Goal: Consume media (video, audio): Consume media (video, audio)

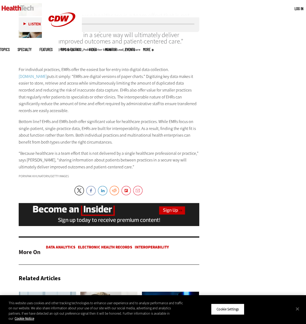
scroll to position [677, 0]
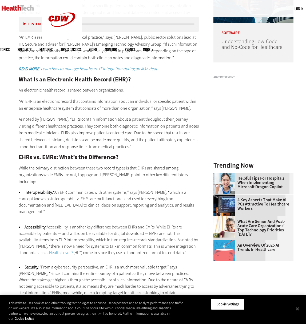
scroll to position [433, 0]
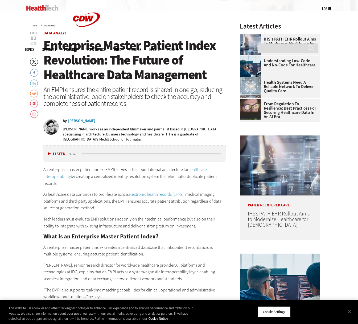
scroll to position [231, 0]
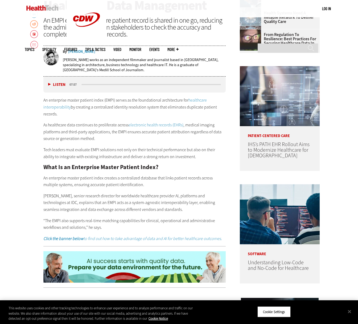
click at [50, 84] on button "Listen" at bounding box center [56, 85] width 17 height 4
click at [84, 84] on div "media player" at bounding box center [83, 84] width 3 height 1
drag, startPoint x: 84, startPoint y: 84, endPoint x: 79, endPoint y: 84, distance: 5.6
click at [79, 84] on div "Listen Pause 07:47" at bounding box center [134, 84] width 183 height 16
click at [48, 84] on button "Pause" at bounding box center [56, 85] width 17 height 4
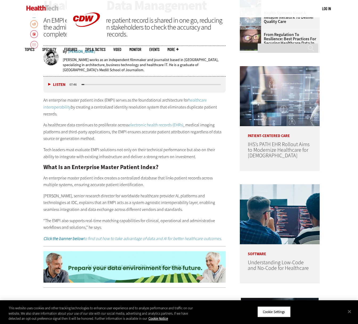
drag, startPoint x: 84, startPoint y: 84, endPoint x: 78, endPoint y: 84, distance: 5.9
click at [78, 84] on div "Listen Pause 07:46" at bounding box center [134, 84] width 183 height 16
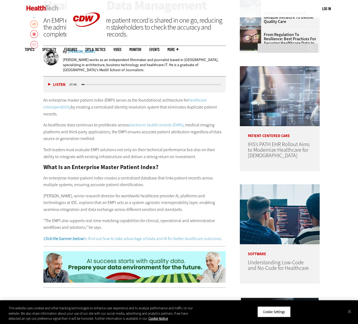
click at [84, 84] on div "media player" at bounding box center [83, 84] width 3 height 1
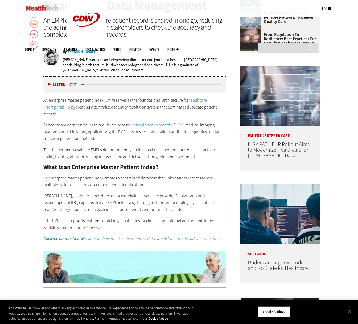
click at [84, 84] on div "media player" at bounding box center [152, 84] width 140 height 1
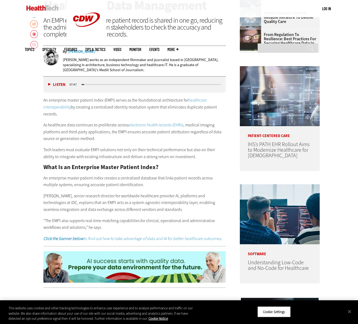
click at [85, 84] on div "media player" at bounding box center [152, 84] width 140 height 1
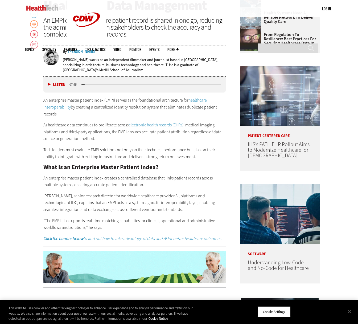
drag, startPoint x: 84, startPoint y: 86, endPoint x: 80, endPoint y: 84, distance: 4.7
click at [79, 85] on div "Listen Pause 07:45" at bounding box center [134, 84] width 183 height 16
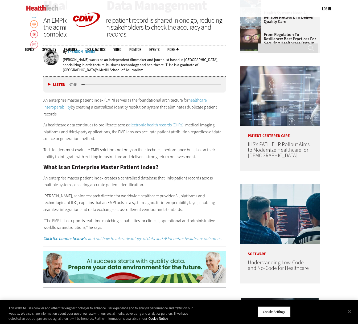
drag, startPoint x: 86, startPoint y: 84, endPoint x: 120, endPoint y: 83, distance: 34.9
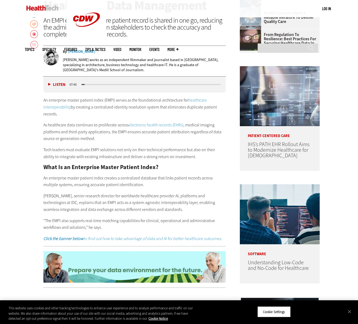
click at [120, 83] on div "media player" at bounding box center [152, 84] width 142 height 3
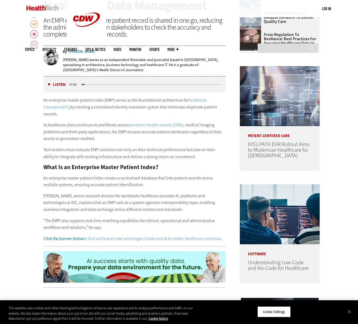
click at [121, 83] on div "media player" at bounding box center [152, 84] width 142 height 3
click at [119, 84] on div "media player" at bounding box center [152, 84] width 140 height 1
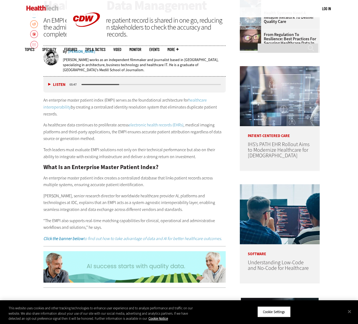
drag, startPoint x: 118, startPoint y: 85, endPoint x: 101, endPoint y: 85, distance: 17.6
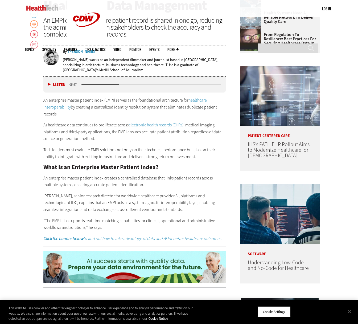
click at [98, 85] on div "media player" at bounding box center [152, 84] width 142 height 3
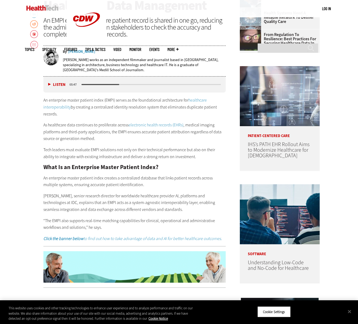
click at [82, 85] on div "media player" at bounding box center [152, 84] width 142 height 3
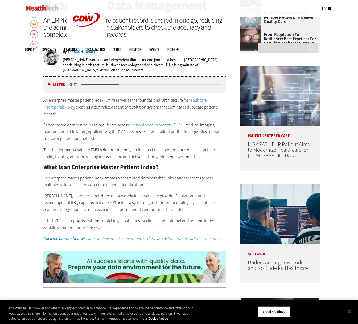
click at [82, 85] on div "media player" at bounding box center [152, 84] width 142 height 3
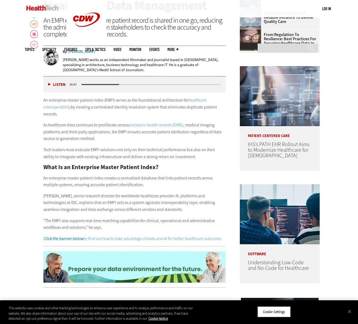
drag, startPoint x: 82, startPoint y: 85, endPoint x: 78, endPoint y: 83, distance: 4.0
click at [82, 85] on div "media player" at bounding box center [152, 84] width 142 height 3
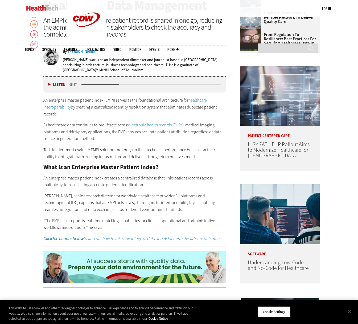
click at [50, 84] on button "Listen" at bounding box center [56, 85] width 17 height 4
drag, startPoint x: 119, startPoint y: 84, endPoint x: 96, endPoint y: 84, distance: 22.7
click at [97, 84] on div "media player" at bounding box center [101, 84] width 38 height 1
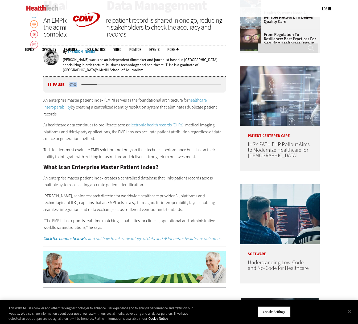
drag, startPoint x: 85, startPoint y: 85, endPoint x: 81, endPoint y: 85, distance: 3.5
click at [80, 85] on div "Listen Pause 07:03" at bounding box center [134, 84] width 183 height 16
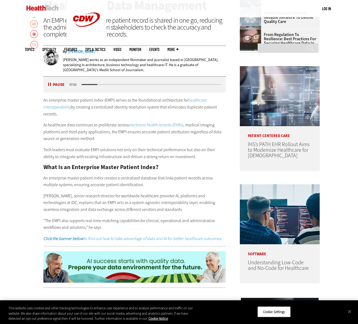
drag, startPoint x: 85, startPoint y: 85, endPoint x: 81, endPoint y: 85, distance: 4.6
click at [81, 85] on div "media player" at bounding box center [152, 84] width 142 height 3
click at [82, 84] on div "media player" at bounding box center [90, 84] width 16 height 1
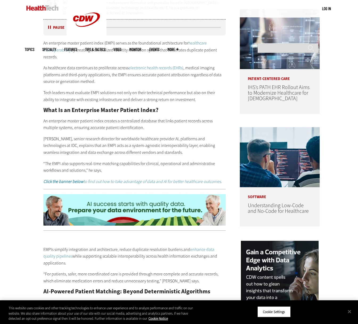
scroll to position [288, 0]
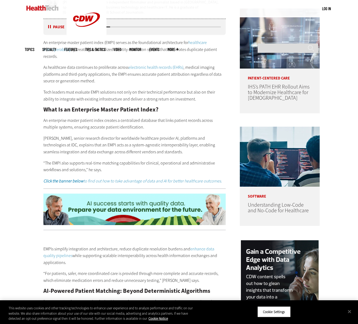
click at [50, 27] on button "Pause" at bounding box center [56, 27] width 17 height 4
click at [48, 26] on button "Listen" at bounding box center [56, 27] width 17 height 4
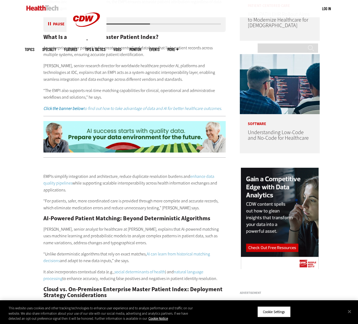
scroll to position [394, 0]
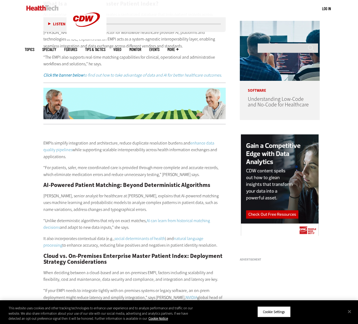
click at [49, 24] on button "Listen" at bounding box center [56, 24] width 17 height 4
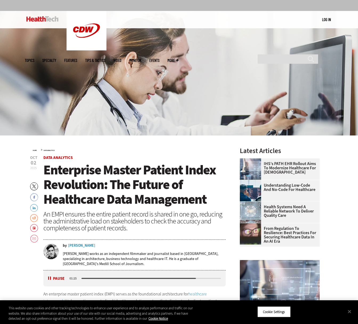
scroll to position [39, 0]
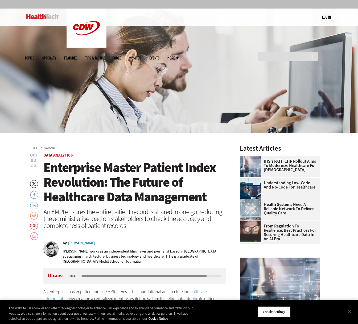
click at [47, 279] on div "Listen Pause 00:47" at bounding box center [134, 276] width 183 height 16
click at [51, 277] on button "Pause" at bounding box center [56, 276] width 17 height 4
